Goal: Task Accomplishment & Management: Manage account settings

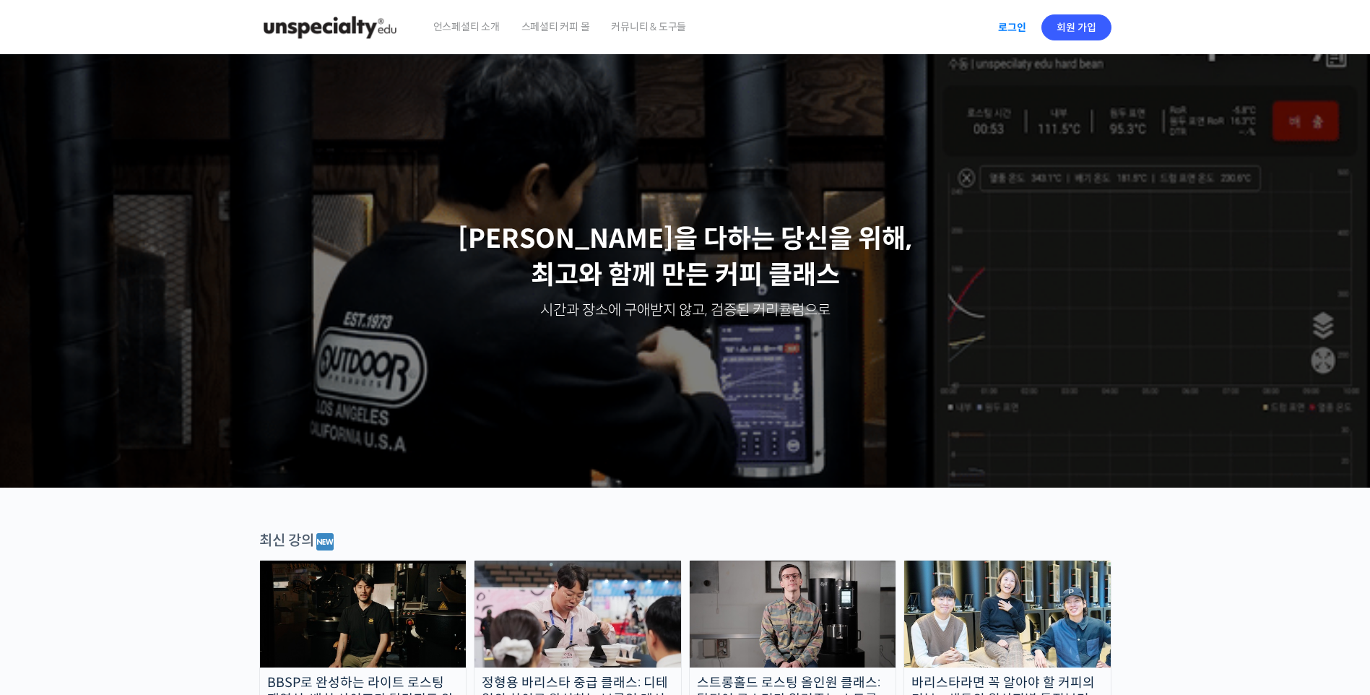
click at [1016, 25] on link "로그인" at bounding box center [1013, 27] width 46 height 33
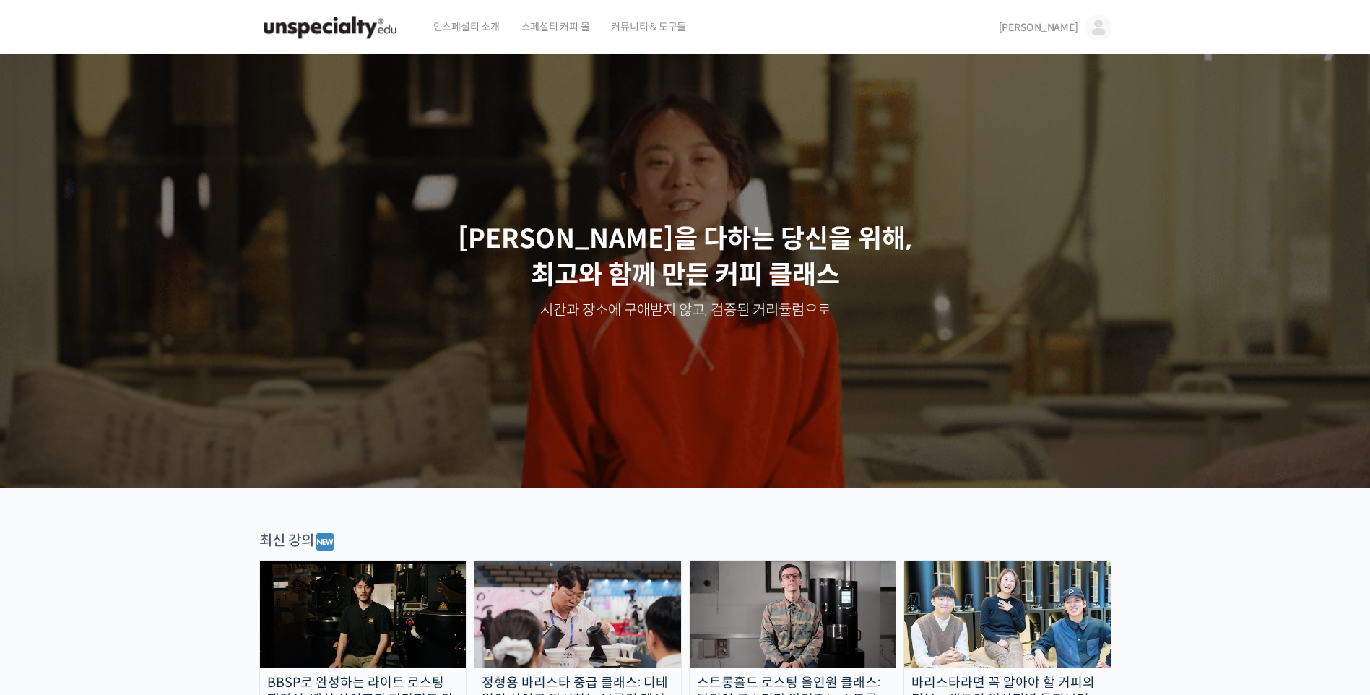
click at [1060, 31] on span "[PERSON_NAME]" at bounding box center [1038, 27] width 79 height 13
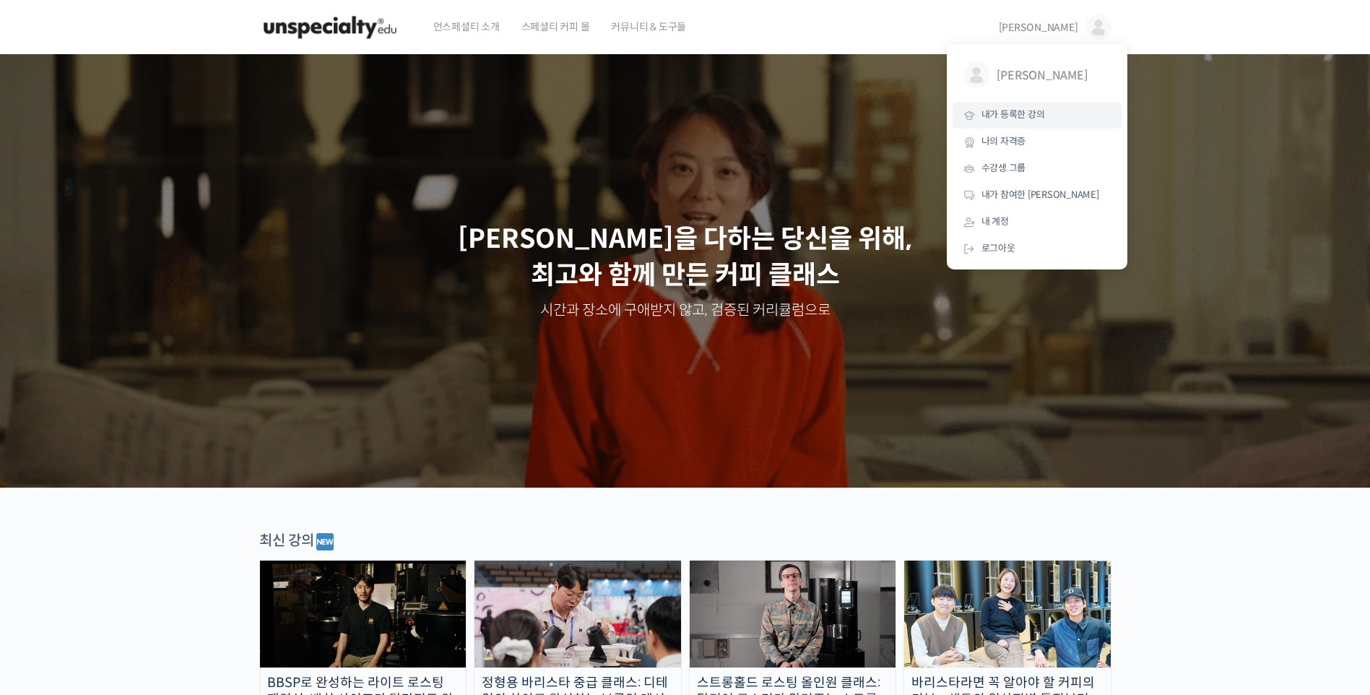
click at [1006, 108] on link "내가 등록한 강의" at bounding box center [1037, 115] width 169 height 27
